Goal: Task Accomplishment & Management: Complete application form

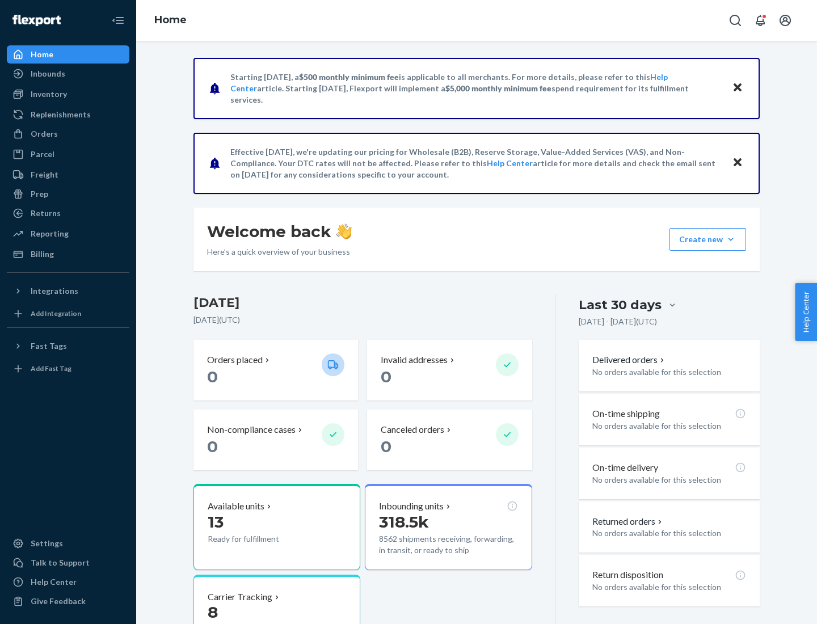
click at [731, 239] on button "Create new Create new inbound Create new order Create new product" at bounding box center [708, 239] width 77 height 23
click at [68, 74] on div "Inbounds" at bounding box center [68, 74] width 120 height 16
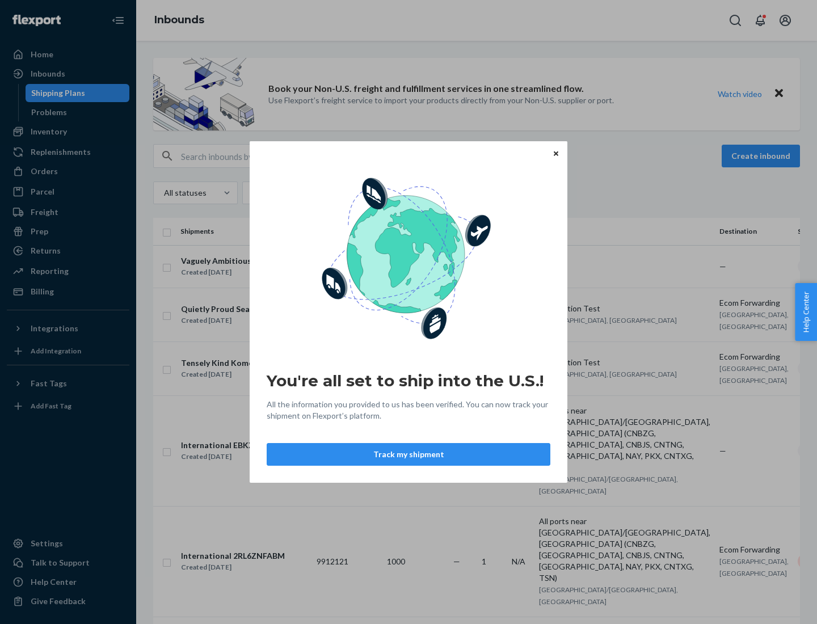
click at [68, 132] on div "You're all set to ship into the U.S.! All the information you provided to us ha…" at bounding box center [408, 312] width 817 height 624
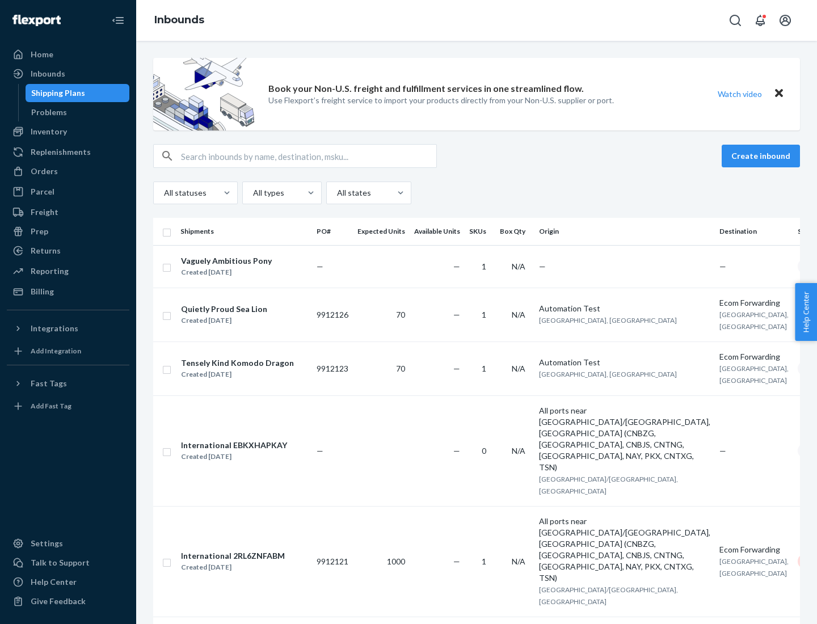
click at [477, 20] on div "Inbounds" at bounding box center [476, 20] width 681 height 41
click at [477, 193] on div "All statuses All types All states" at bounding box center [476, 193] width 647 height 23
click at [56, 93] on div "Shipping Plans" at bounding box center [58, 92] width 54 height 11
click at [763, 156] on button "Create inbound" at bounding box center [761, 156] width 78 height 23
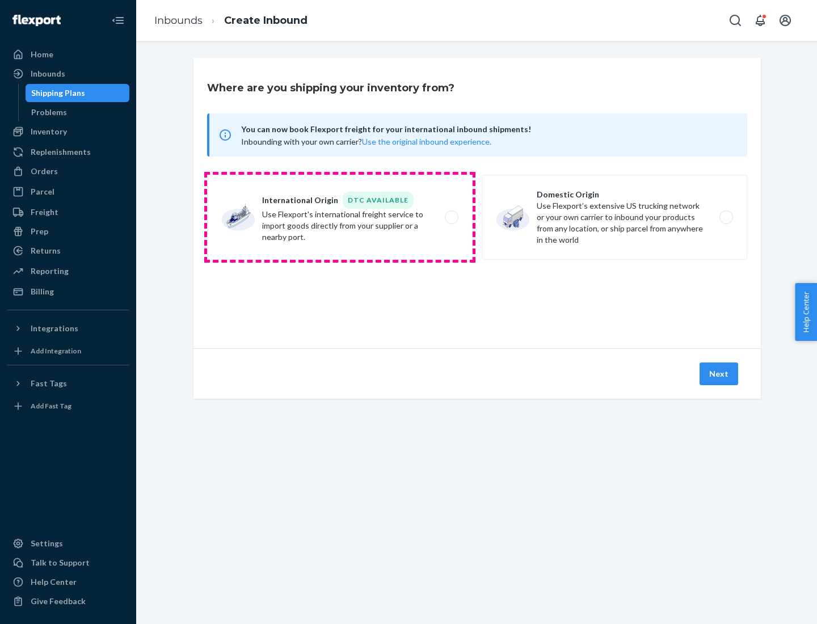
click at [340, 217] on label "International Origin DTC Available Use Flexport's international freight service…" at bounding box center [340, 217] width 266 height 85
click at [451, 217] on input "International Origin DTC Available Use Flexport's international freight service…" at bounding box center [454, 217] width 7 height 7
radio input "true"
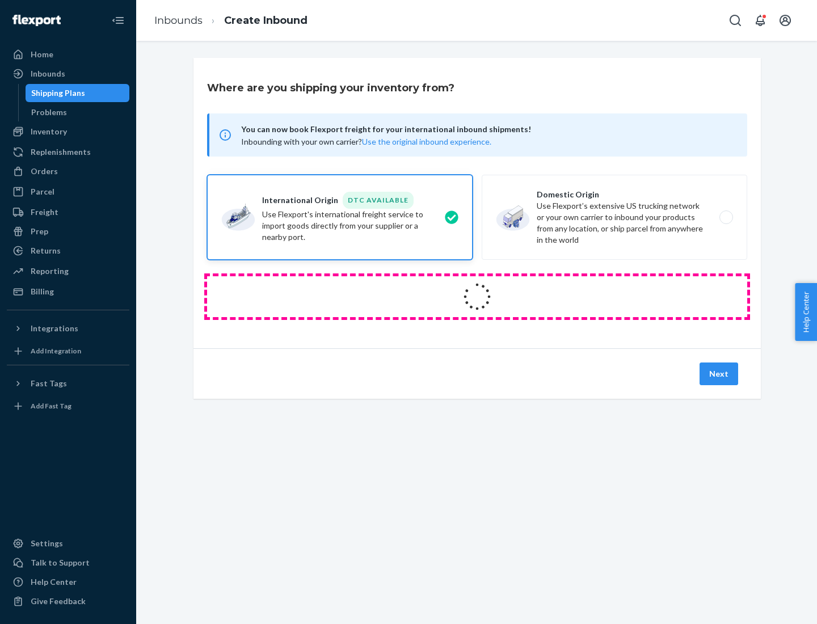
click at [477, 297] on icon at bounding box center [477, 297] width 32 height 32
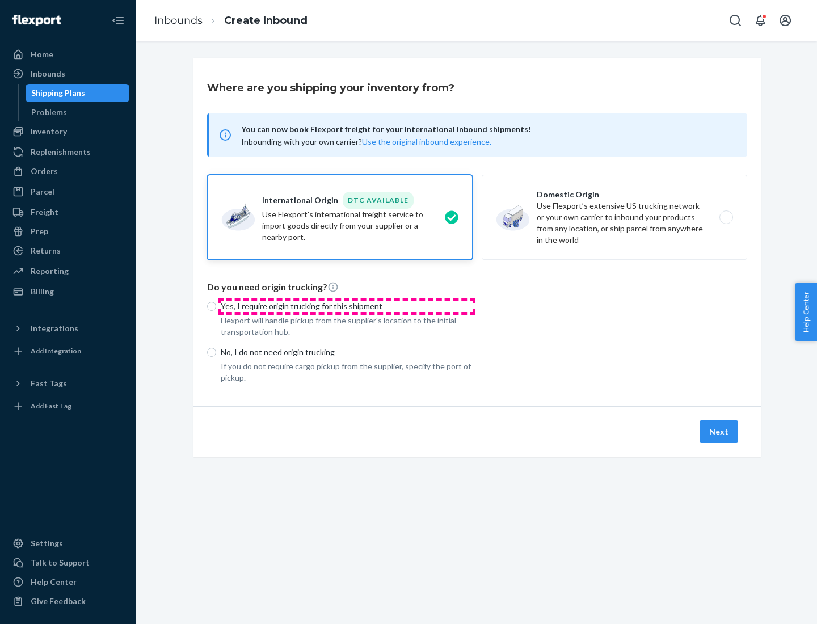
click at [347, 306] on p "Yes, I require origin trucking for this shipment" at bounding box center [347, 306] width 252 height 11
click at [216, 306] on input "Yes, I require origin trucking for this shipment" at bounding box center [211, 306] width 9 height 9
radio input "true"
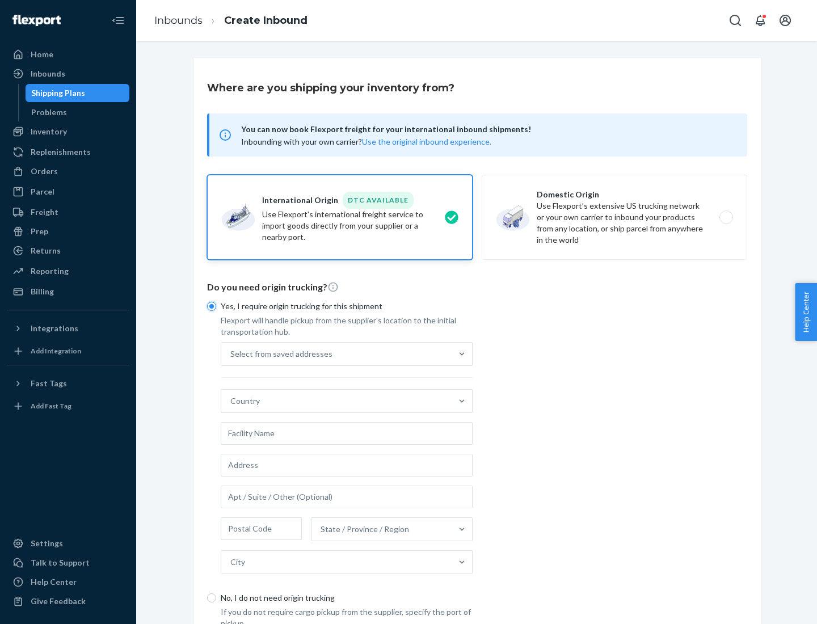
scroll to position [22, 0]
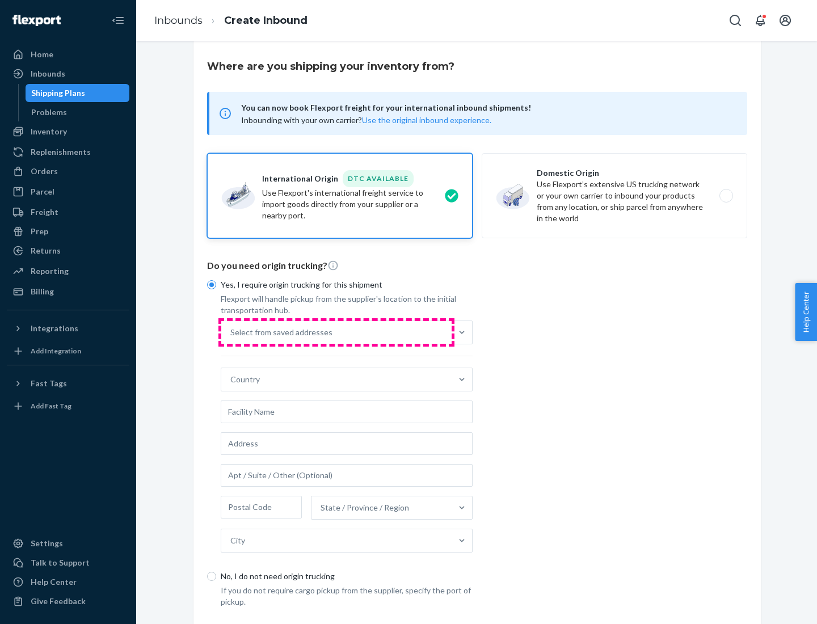
click at [336, 332] on div "Select from saved addresses" at bounding box center [336, 332] width 230 height 23
click at [231, 332] on input "Select from saved addresses" at bounding box center [230, 332] width 1 height 11
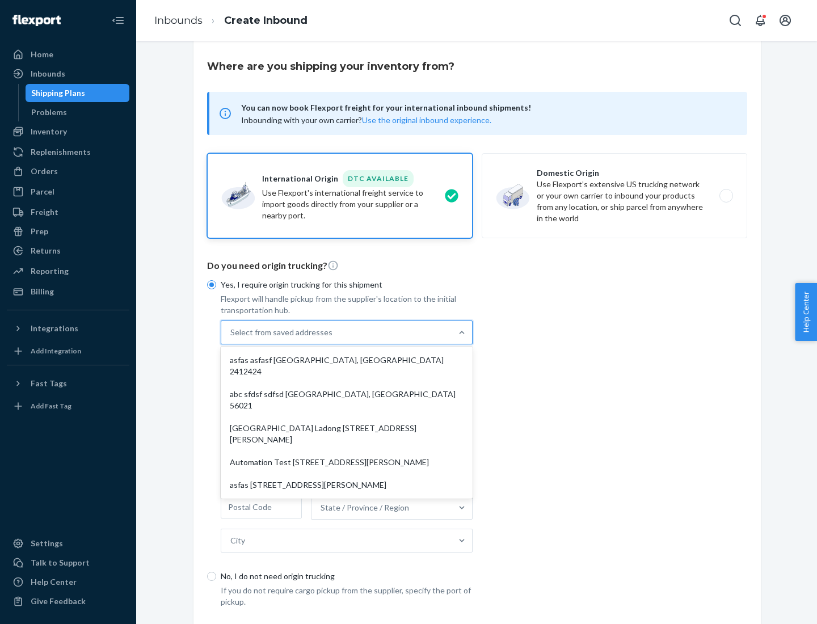
scroll to position [49, 0]
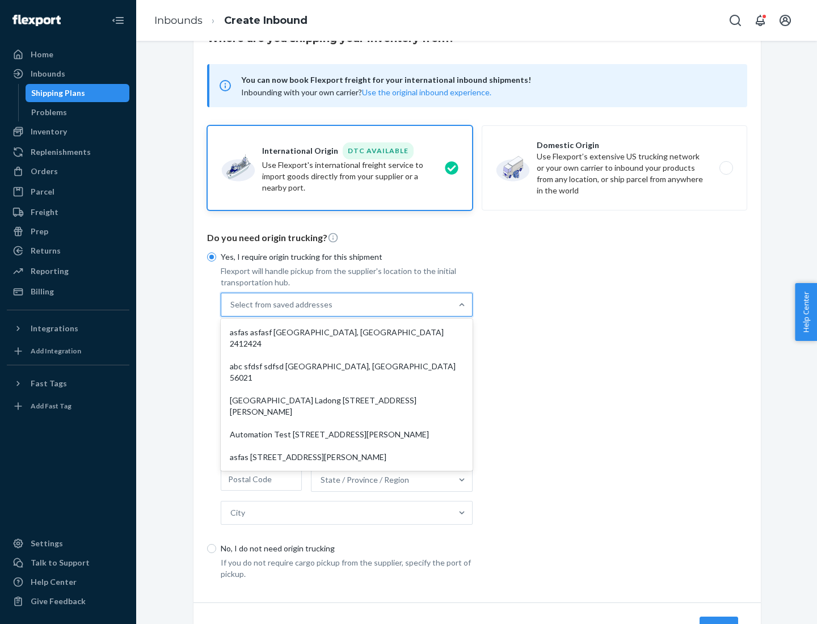
click at [347, 332] on div "asfas asfasf [GEOGRAPHIC_DATA], [GEOGRAPHIC_DATA] 2412424" at bounding box center [346, 338] width 247 height 34
click at [231, 310] on input "option asfas asfasf [GEOGRAPHIC_DATA], [GEOGRAPHIC_DATA] 2412424 focused, 1 of …" at bounding box center [230, 304] width 1 height 11
type input "asfas"
type input "asfasf"
type input "2412424"
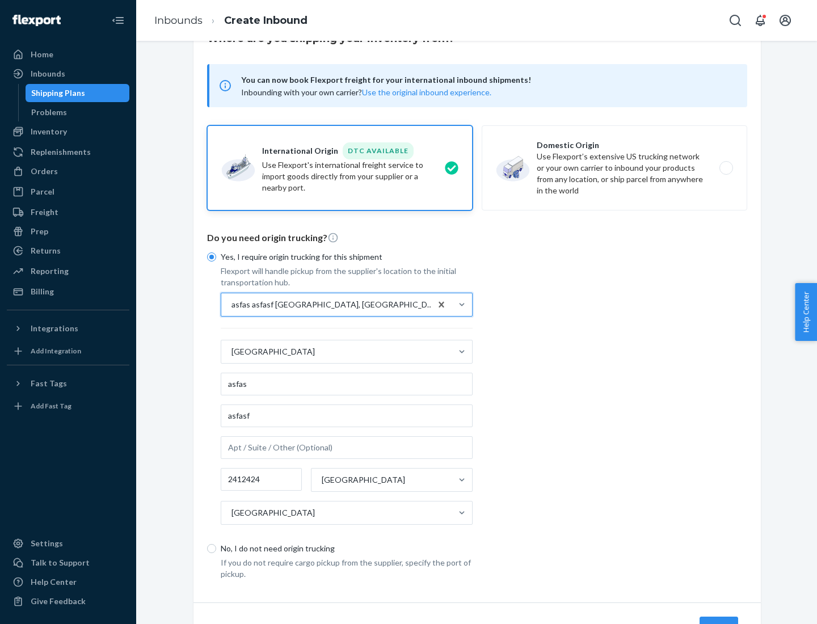
scroll to position [106, 0]
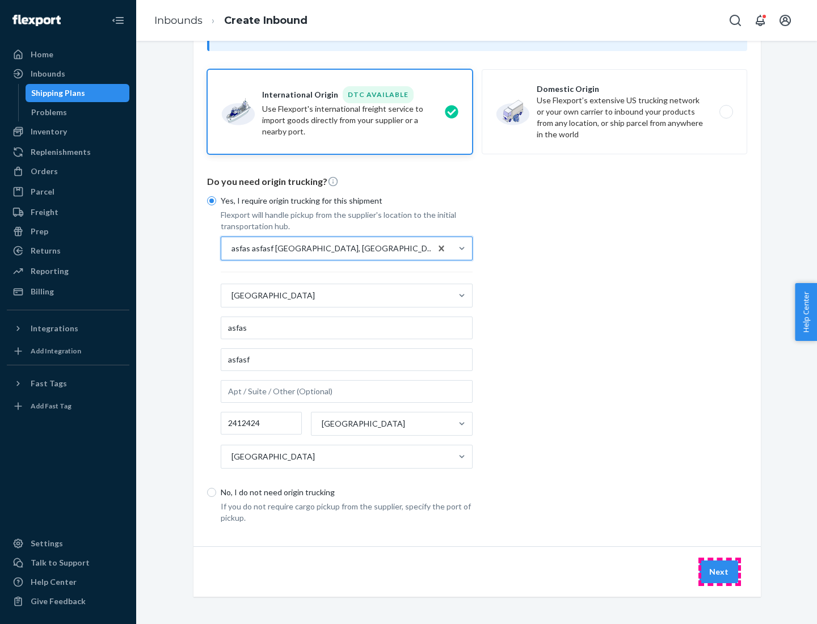
click at [719, 571] on button "Next" at bounding box center [719, 572] width 39 height 23
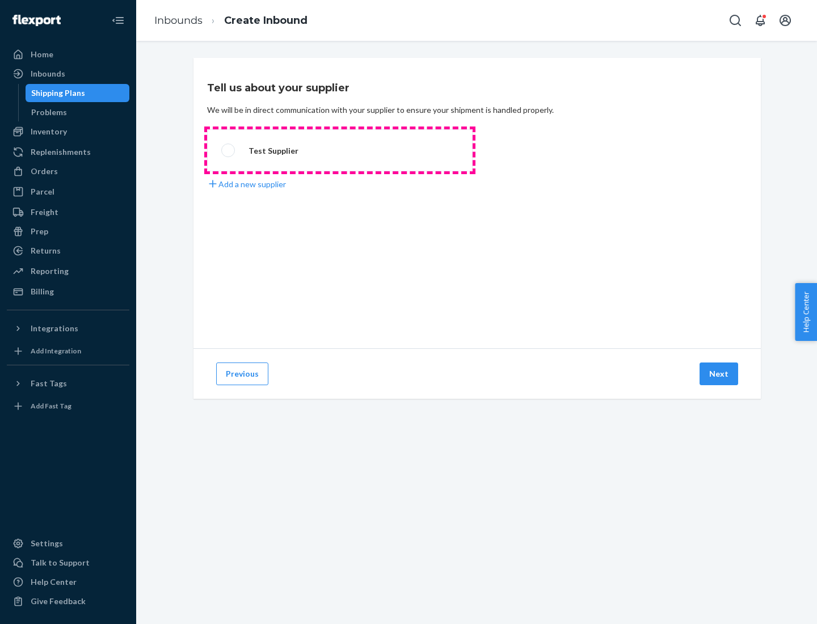
click at [340, 150] on label "Test Supplier" at bounding box center [340, 150] width 266 height 42
click at [229, 150] on input "Test Supplier" at bounding box center [224, 150] width 7 height 7
radio input "true"
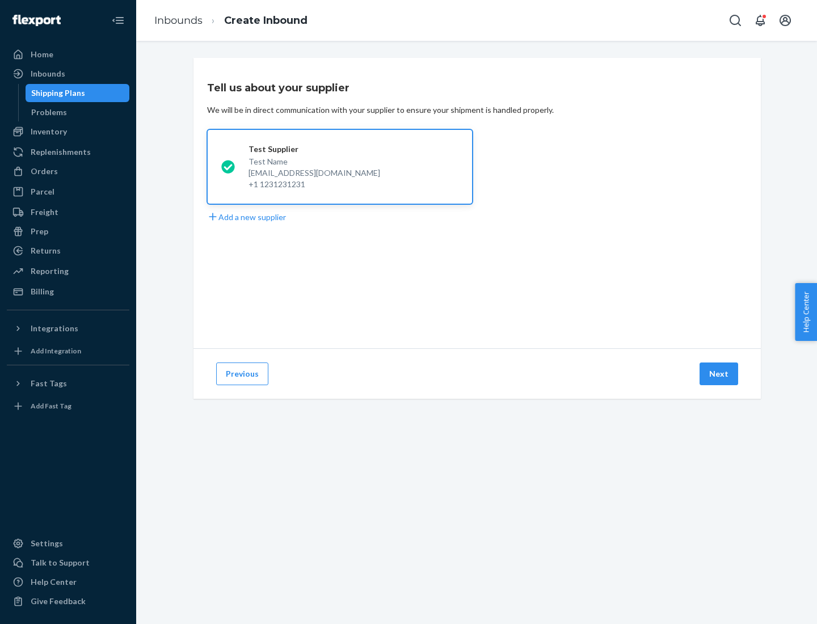
click at [719, 374] on button "Next" at bounding box center [719, 374] width 39 height 23
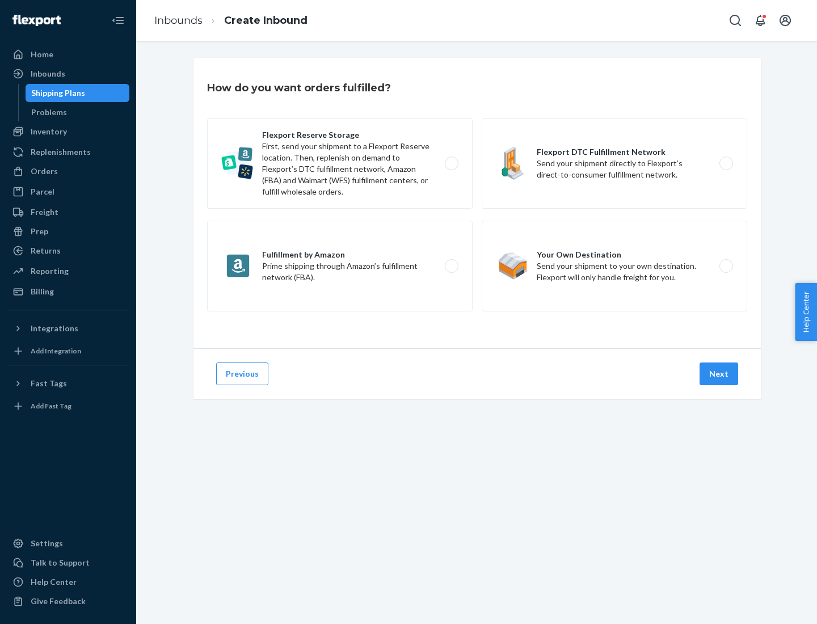
click at [340, 266] on label "Fulfillment by Amazon Prime shipping through Amazon’s fulfillment network (FBA)." at bounding box center [340, 266] width 266 height 91
click at [451, 266] on input "Fulfillment by Amazon Prime shipping through Amazon’s fulfillment network (FBA)." at bounding box center [454, 266] width 7 height 7
radio input "true"
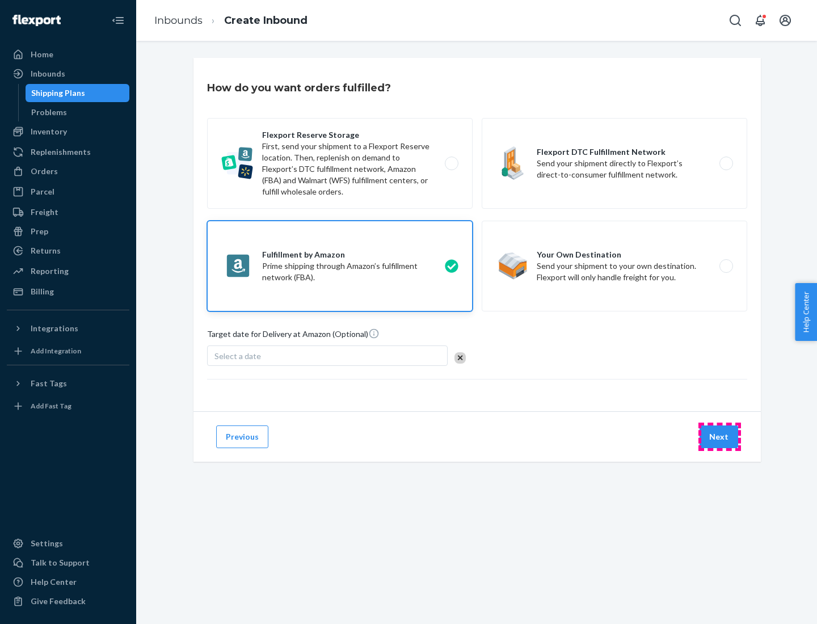
click at [719, 437] on button "Next" at bounding box center [719, 437] width 39 height 23
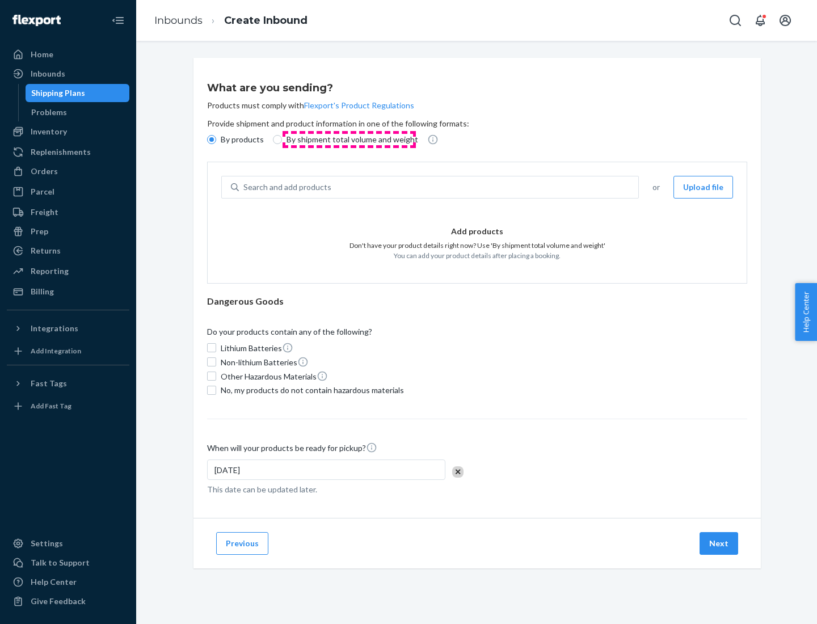
click at [349, 140] on p "By shipment total volume and weight" at bounding box center [353, 139] width 132 height 11
click at [282, 140] on input "By shipment total volume and weight" at bounding box center [277, 139] width 9 height 9
radio input "true"
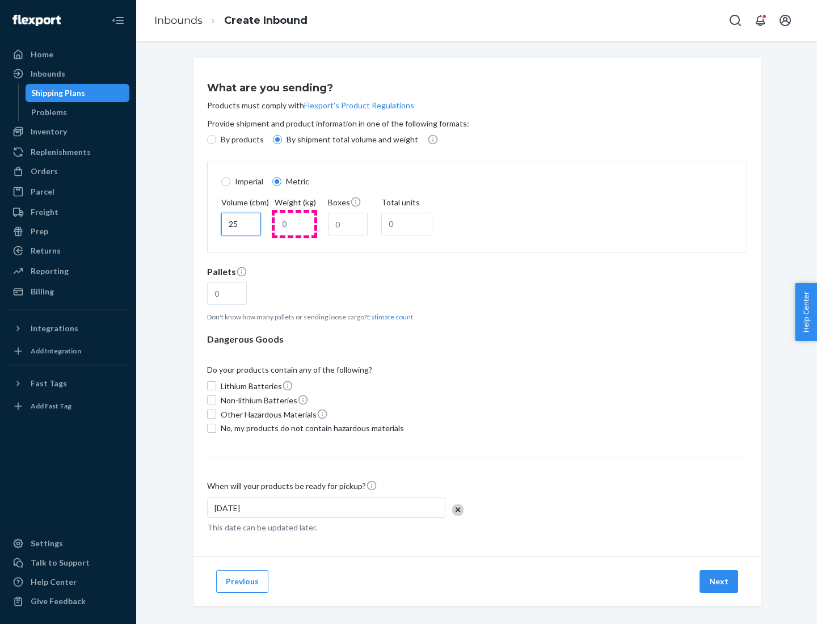
type input "25"
type input "100"
type input "50"
type input "500"
click at [388, 317] on button "Estimate count" at bounding box center [390, 317] width 46 height 10
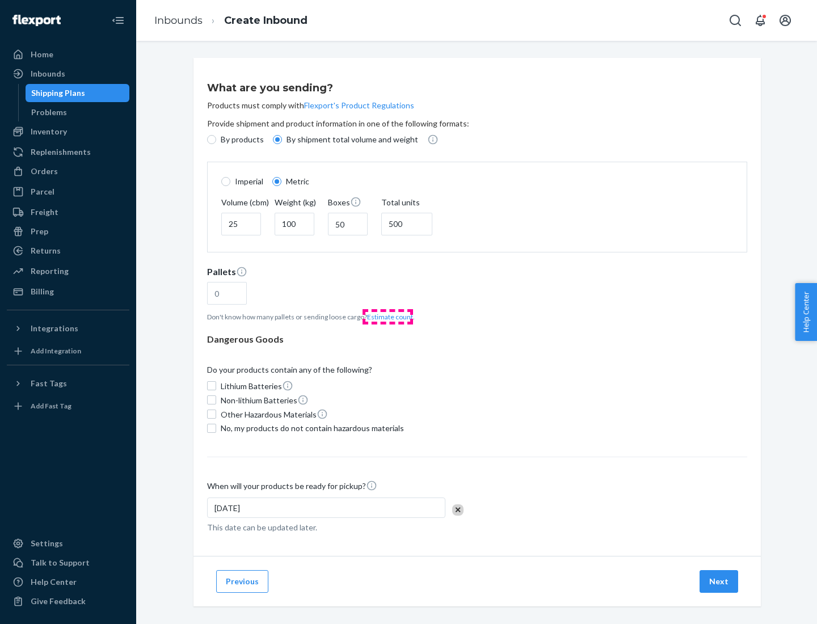
type input "16"
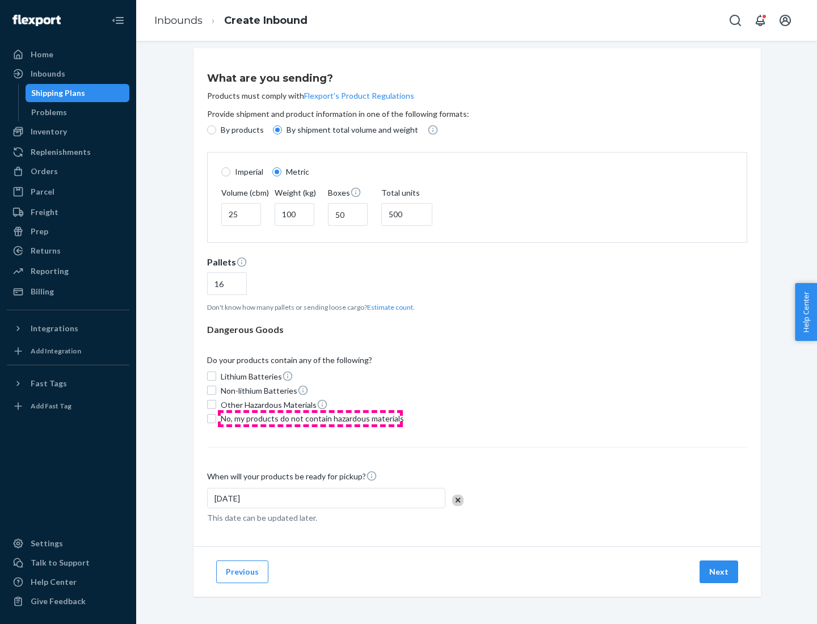
click at [310, 418] on span "No, my products do not contain hazardous materials" at bounding box center [312, 418] width 183 height 11
click at [216, 418] on input "No, my products do not contain hazardous materials" at bounding box center [211, 418] width 9 height 9
checkbox input "true"
click at [719, 571] on button "Next" at bounding box center [719, 572] width 39 height 23
